Goal: Information Seeking & Learning: Find contact information

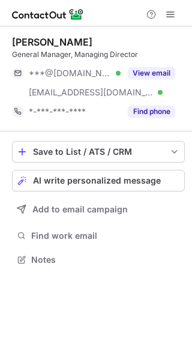
scroll to position [251, 192]
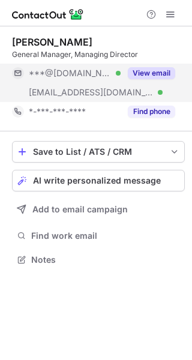
click at [163, 74] on button "View email" at bounding box center [151, 73] width 47 height 12
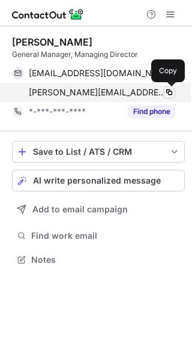
click at [169, 90] on span at bounding box center [169, 93] width 10 height 10
